Goal: Information Seeking & Learning: Learn about a topic

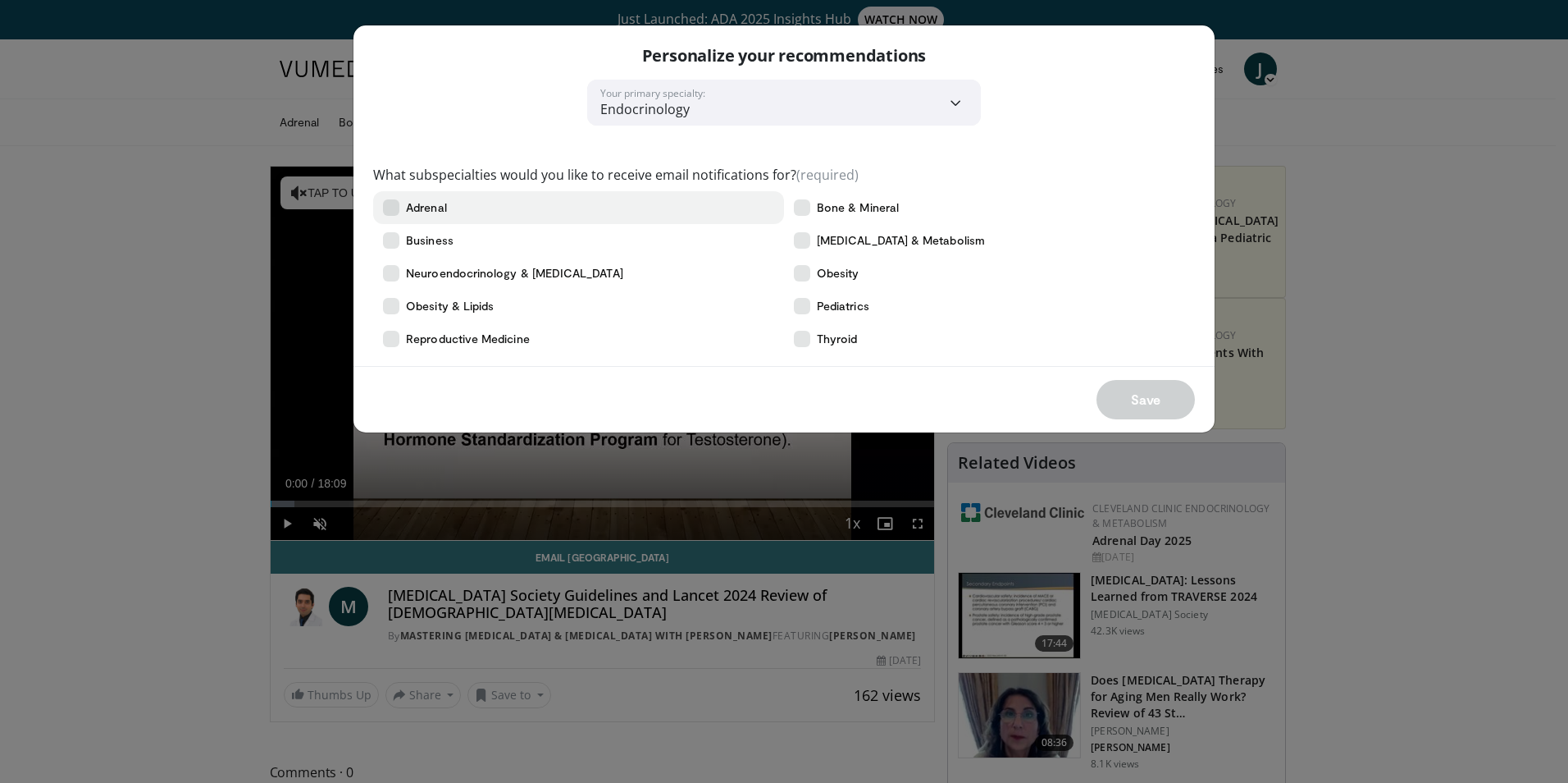
click at [393, 205] on icon at bounding box center [391, 207] width 17 height 17
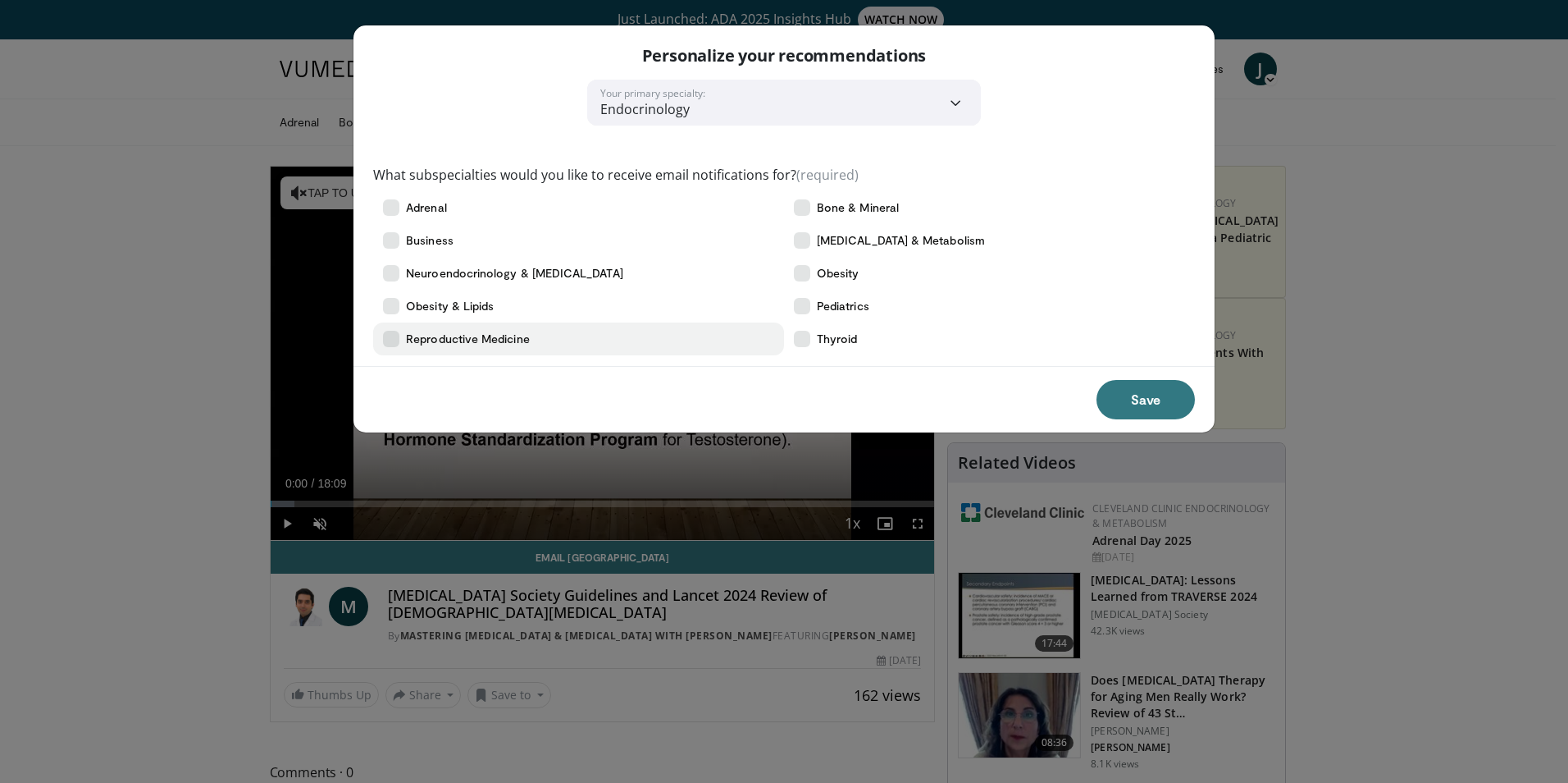
click at [394, 338] on icon at bounding box center [391, 339] width 17 height 17
click at [395, 337] on icon at bounding box center [391, 339] width 17 height 17
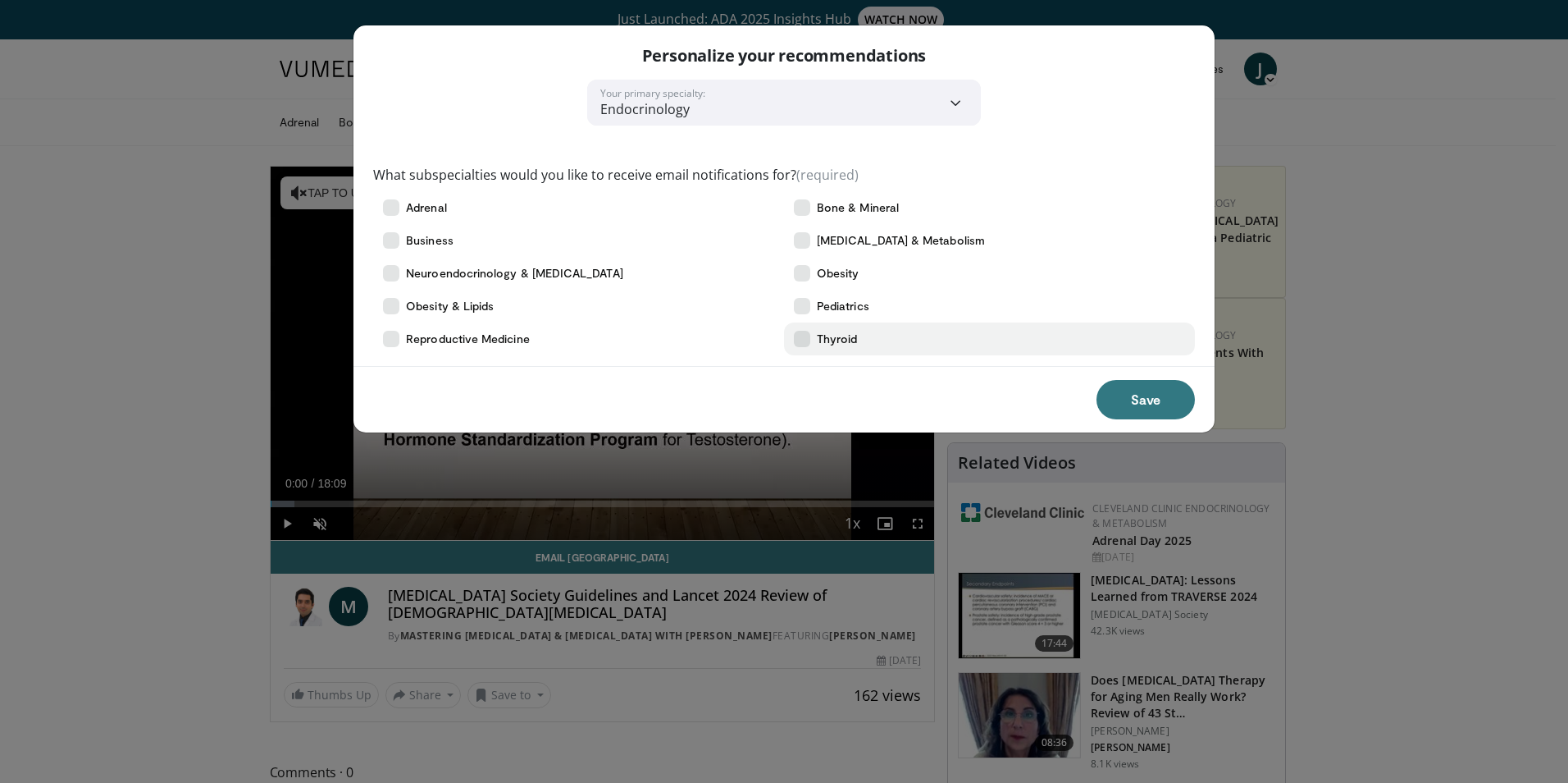
click at [813, 339] on label "Thyroid" at bounding box center [989, 339] width 411 height 33
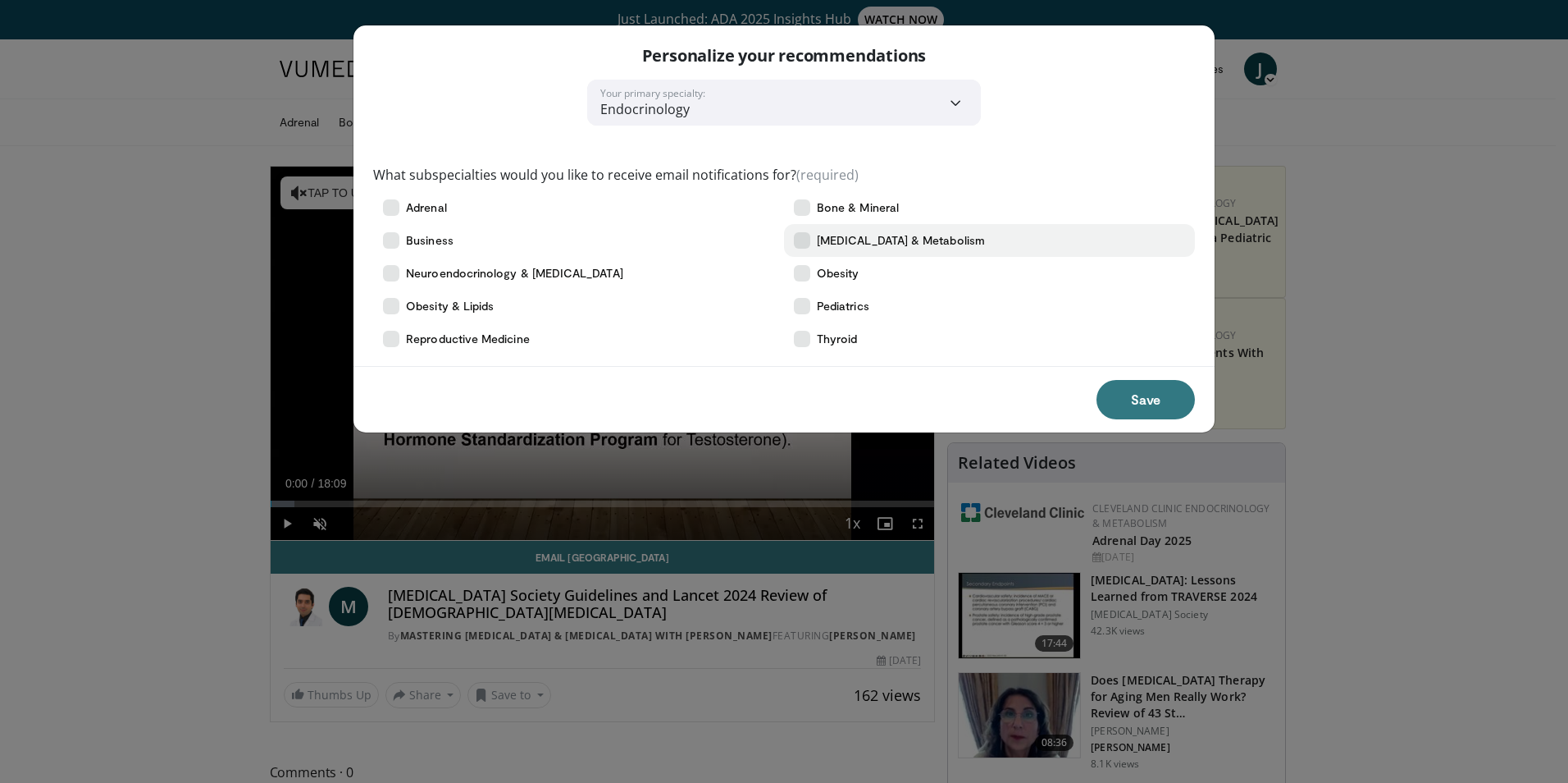
click at [809, 235] on icon at bounding box center [802, 240] width 17 height 17
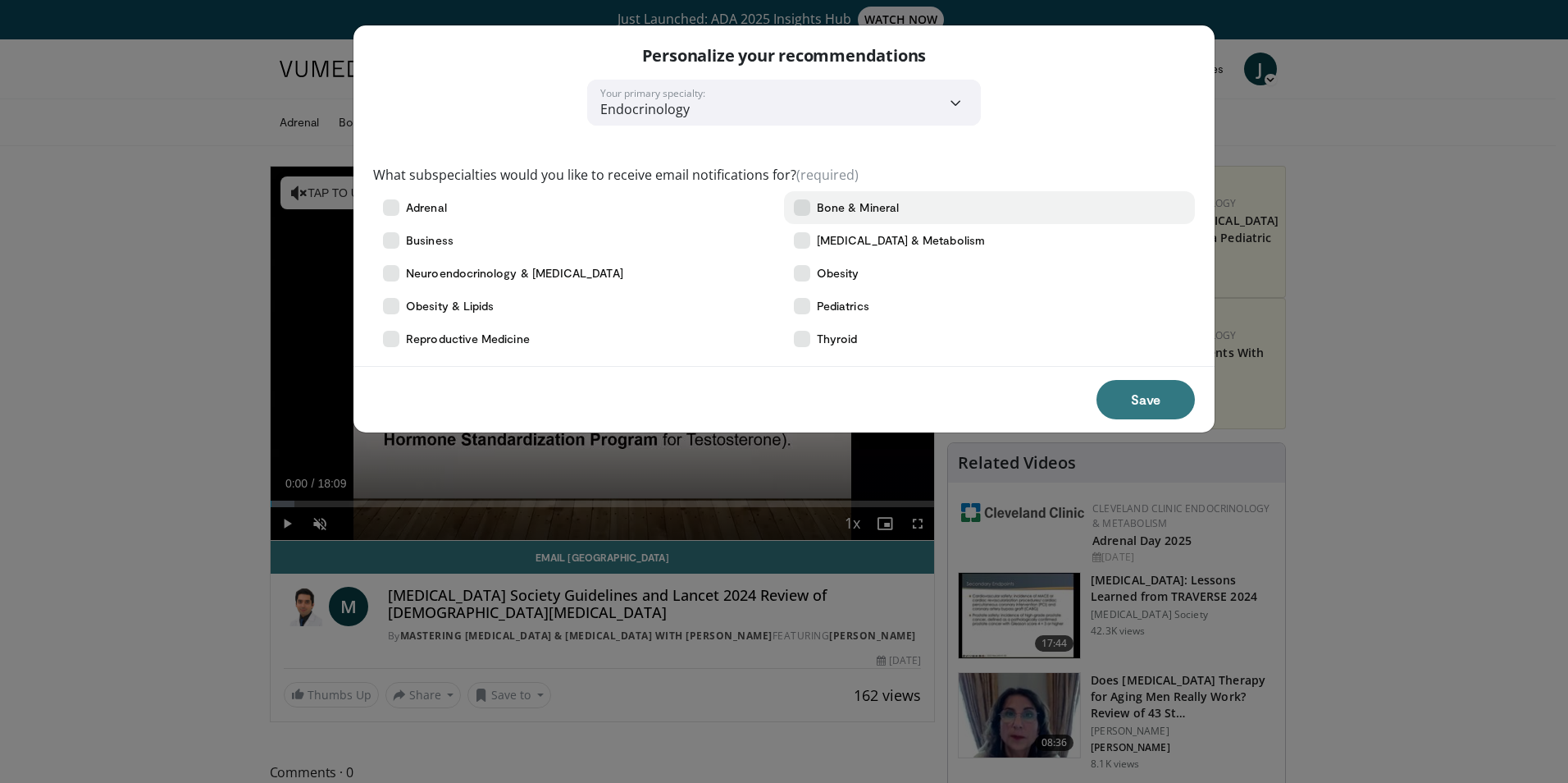
click at [808, 206] on icon at bounding box center [802, 207] width 17 height 17
click at [1156, 403] on button "Save" at bounding box center [1145, 399] width 99 height 40
